Goal: Information Seeking & Learning: Learn about a topic

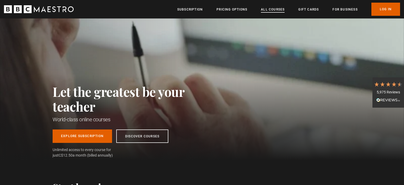
click at [279, 10] on link "All Courses" at bounding box center [273, 9] width 24 height 5
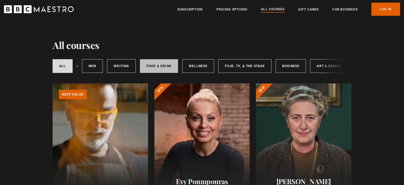
click at [155, 69] on link "Food & Drink" at bounding box center [159, 66] width 38 height 14
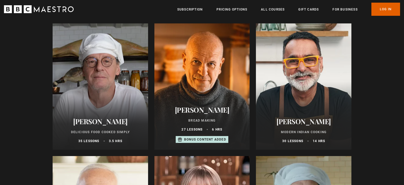
scroll to position [196, 0]
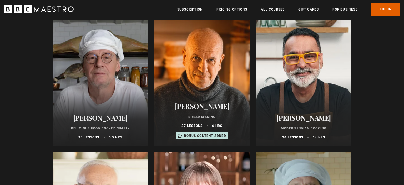
click at [89, 114] on h2 "[PERSON_NAME]" at bounding box center [100, 118] width 83 height 8
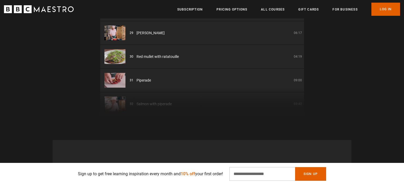
scroll to position [701, 0]
